Goal: Information Seeking & Learning: Learn about a topic

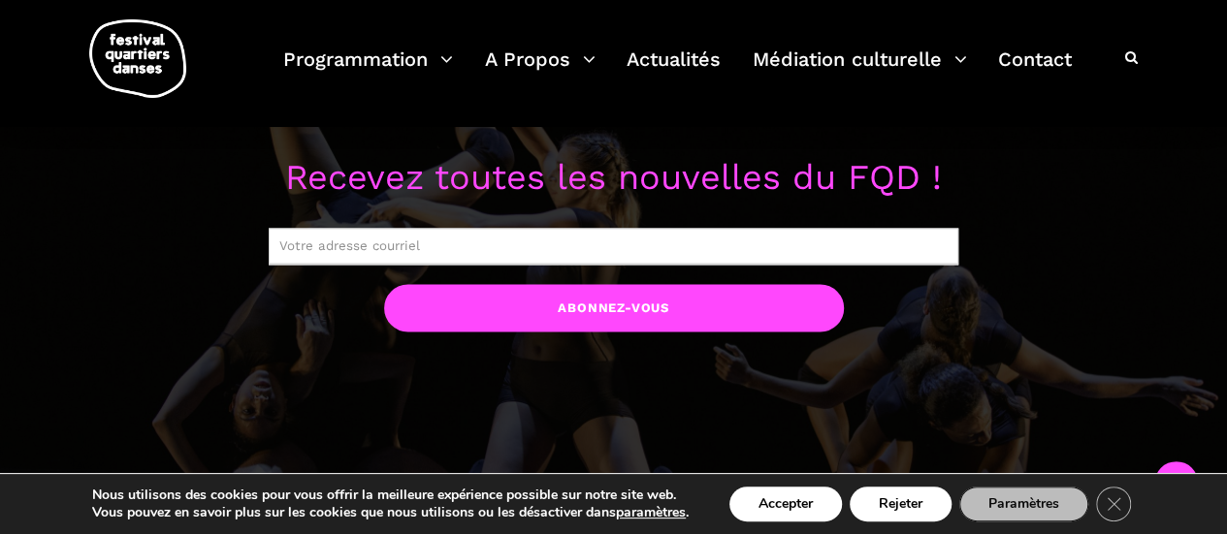
scroll to position [1552, 0]
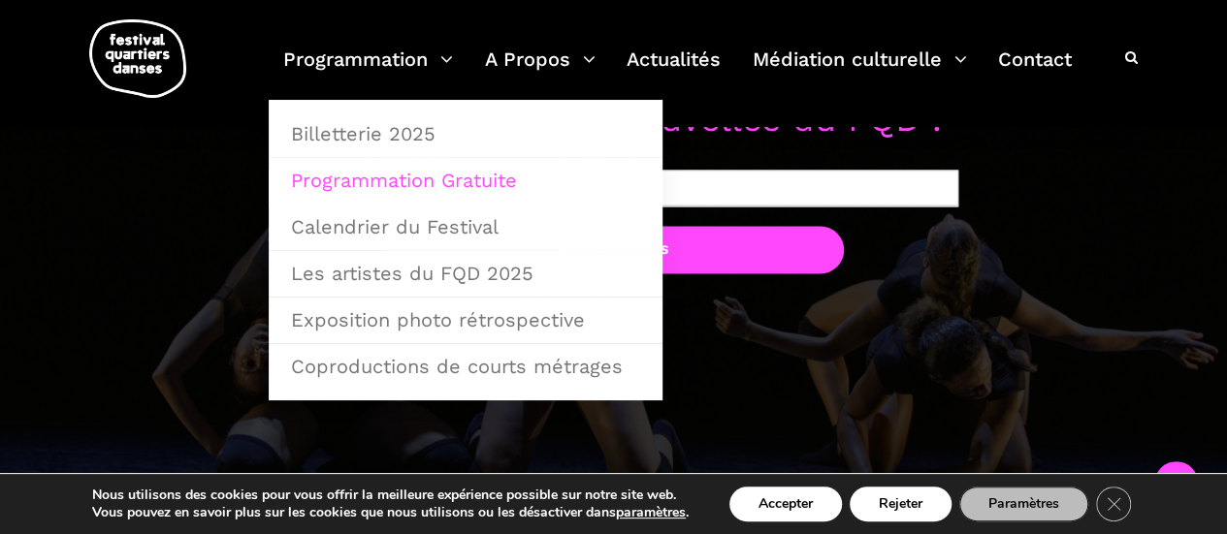
click at [390, 177] on link "Programmation Gratuite" at bounding box center [465, 180] width 372 height 45
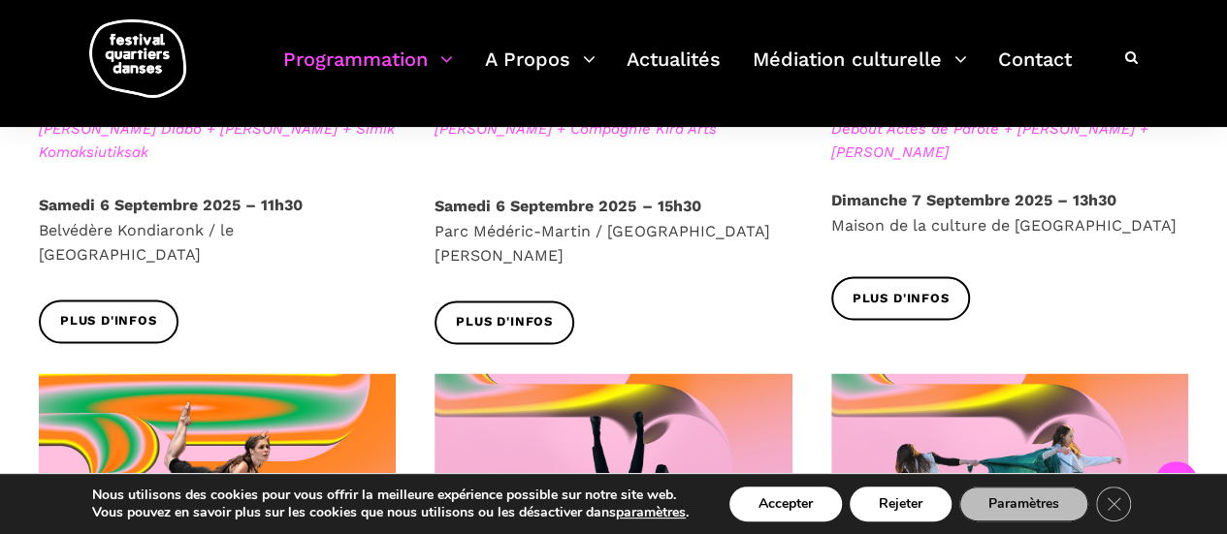
scroll to position [1293, 0]
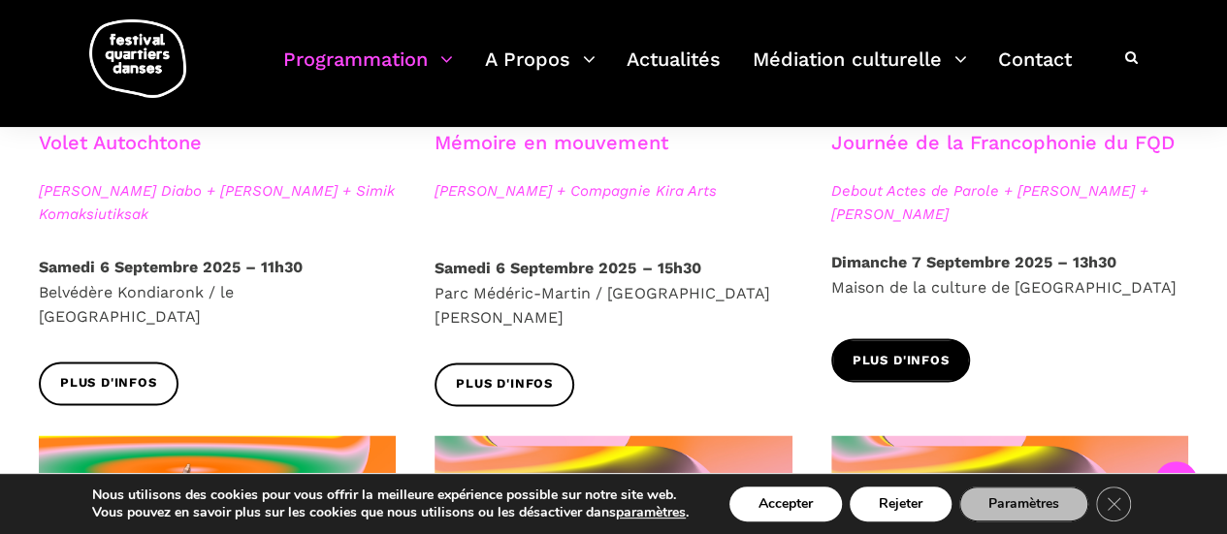
click at [918, 360] on span "Plus d'infos" at bounding box center [901, 361] width 97 height 20
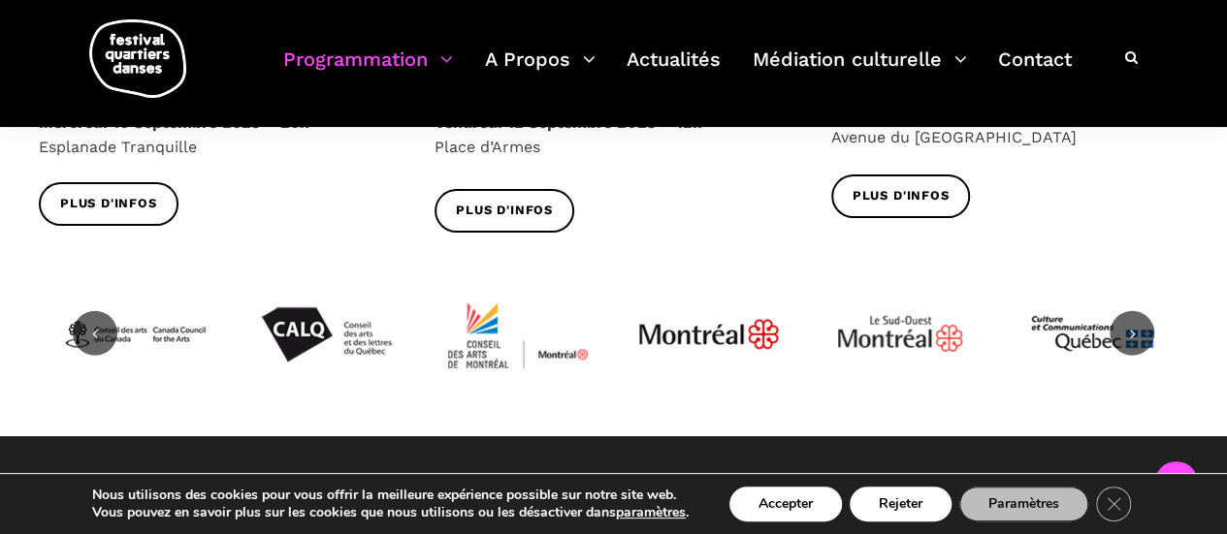
scroll to position [2392, 0]
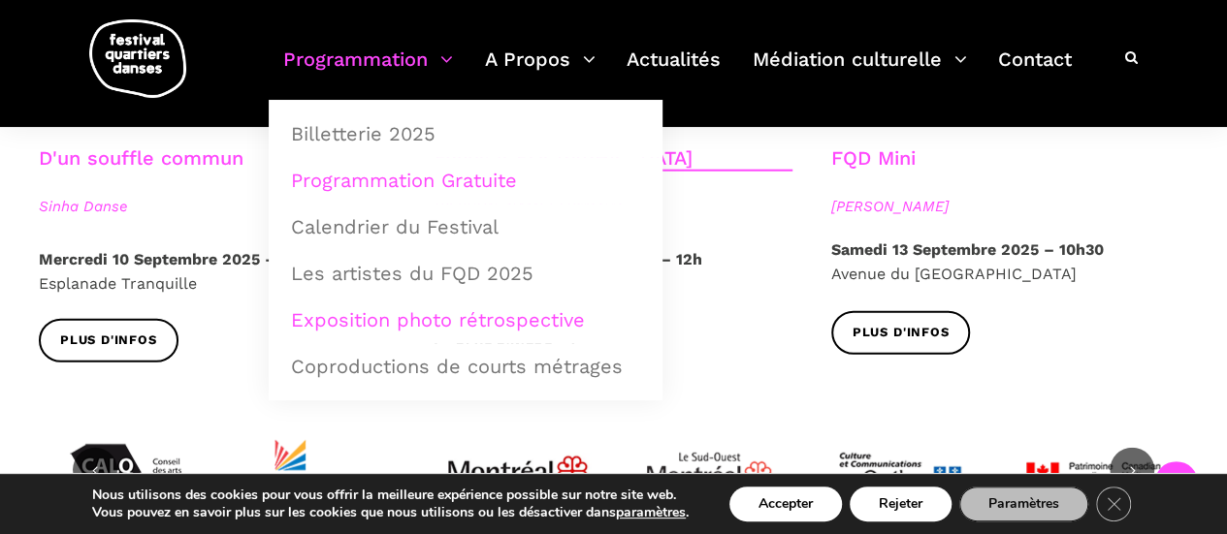
click at [430, 325] on link "Exposition photo rétrospective" at bounding box center [465, 320] width 372 height 45
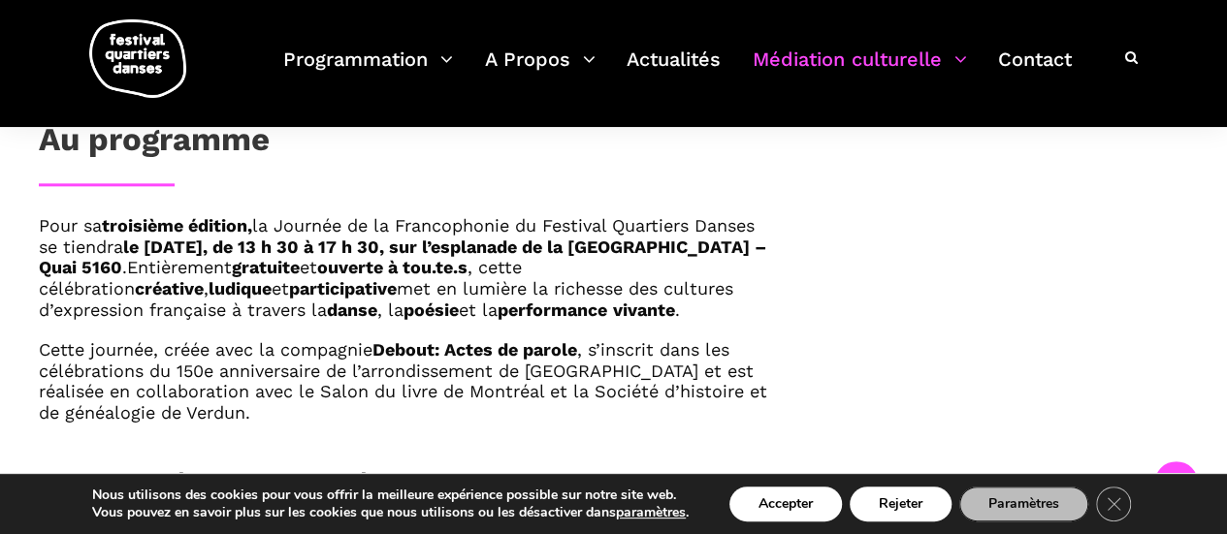
scroll to position [1099, 0]
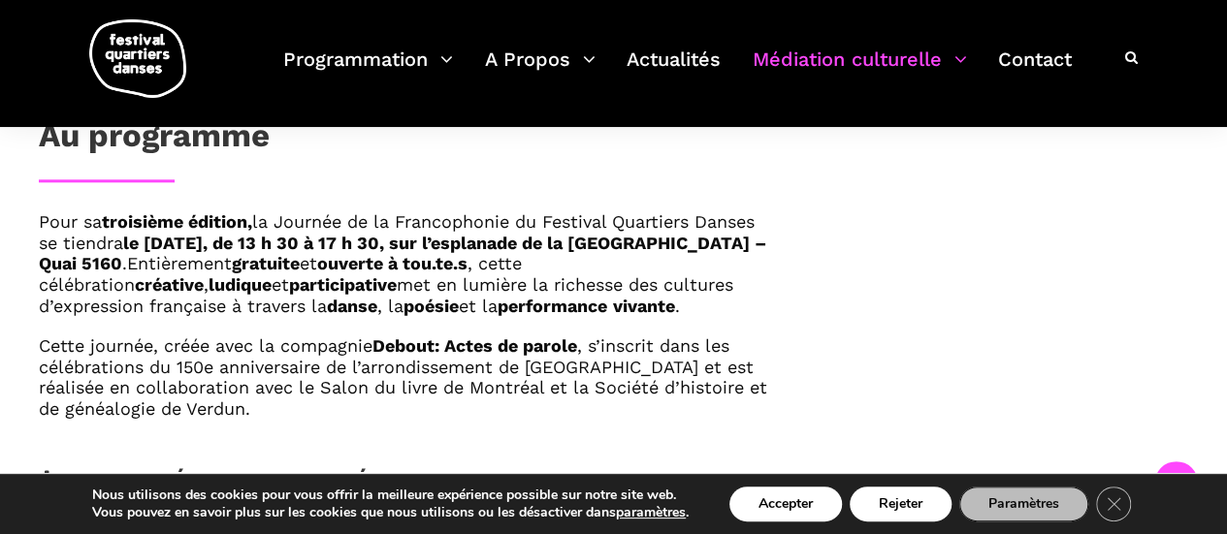
click at [182, 259] on strong "le dimanche 7 septembre 2025, de 13 h 30 à 17 h 30, sur l’esplanade de la Maiso…" at bounding box center [402, 254] width 727 height 42
click at [249, 262] on strong "le dimanche 7 septembre 2025, de 13 h 30 à 17 h 30, sur l’esplanade de la Maiso…" at bounding box center [402, 254] width 727 height 42
drag, startPoint x: 186, startPoint y: 261, endPoint x: 559, endPoint y: 269, distance: 372.5
click at [559, 269] on strong "le dimanche 7 septembre 2025, de 13 h 30 à 17 h 30, sur l’esplanade de la Maiso…" at bounding box center [402, 254] width 727 height 42
copy strong "Maison de la culture de Verdun – Quai 5160"
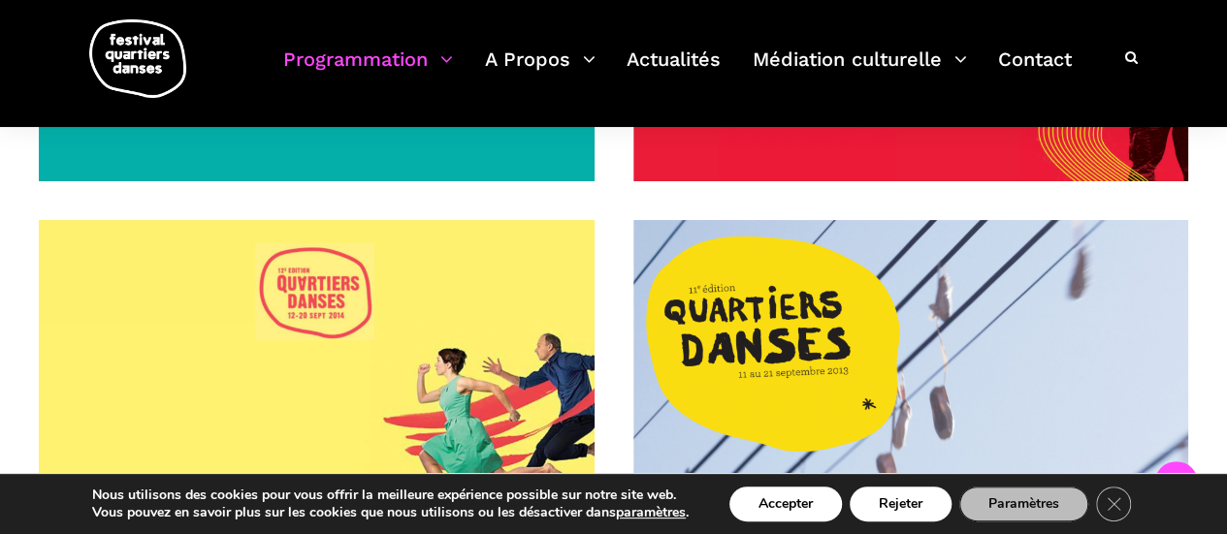
scroll to position [2263, 0]
